Goal: Navigation & Orientation: Find specific page/section

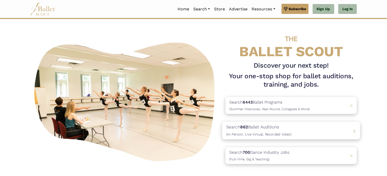
click at [254, 133] on span "(In-Person, Live Virtual, Recorded Video)" at bounding box center [258, 135] width 65 height 4
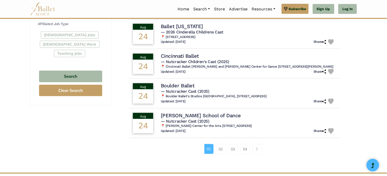
scroll to position [305, 0]
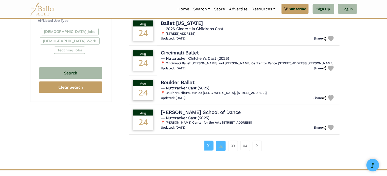
click at [222, 144] on link "02" at bounding box center [221, 146] width 10 height 10
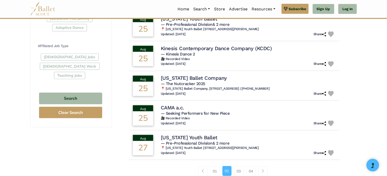
scroll to position [330, 0]
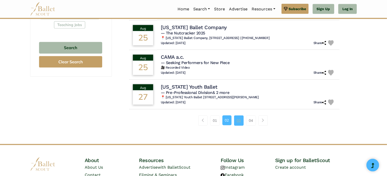
click at [240, 121] on link "03" at bounding box center [239, 121] width 10 height 10
